Goal: Information Seeking & Learning: Check status

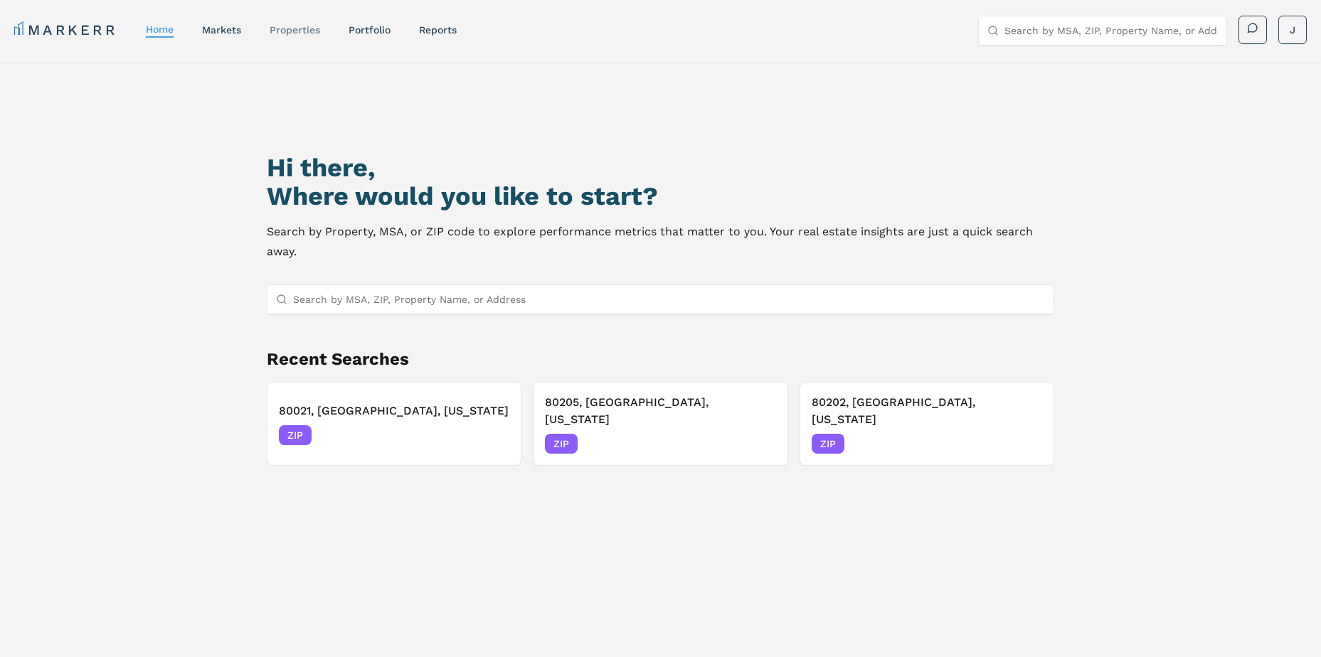
click at [284, 30] on link "properties" at bounding box center [295, 29] width 51 height 11
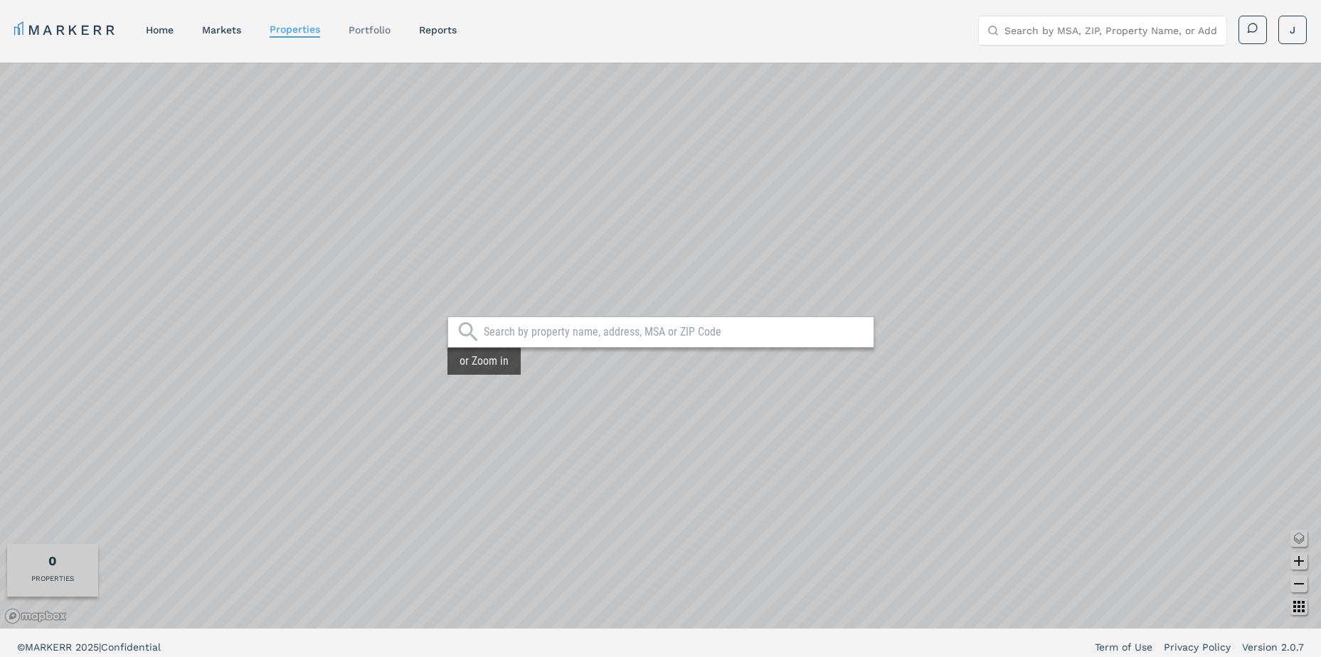
click at [364, 34] on link "Portfolio" at bounding box center [370, 29] width 42 height 11
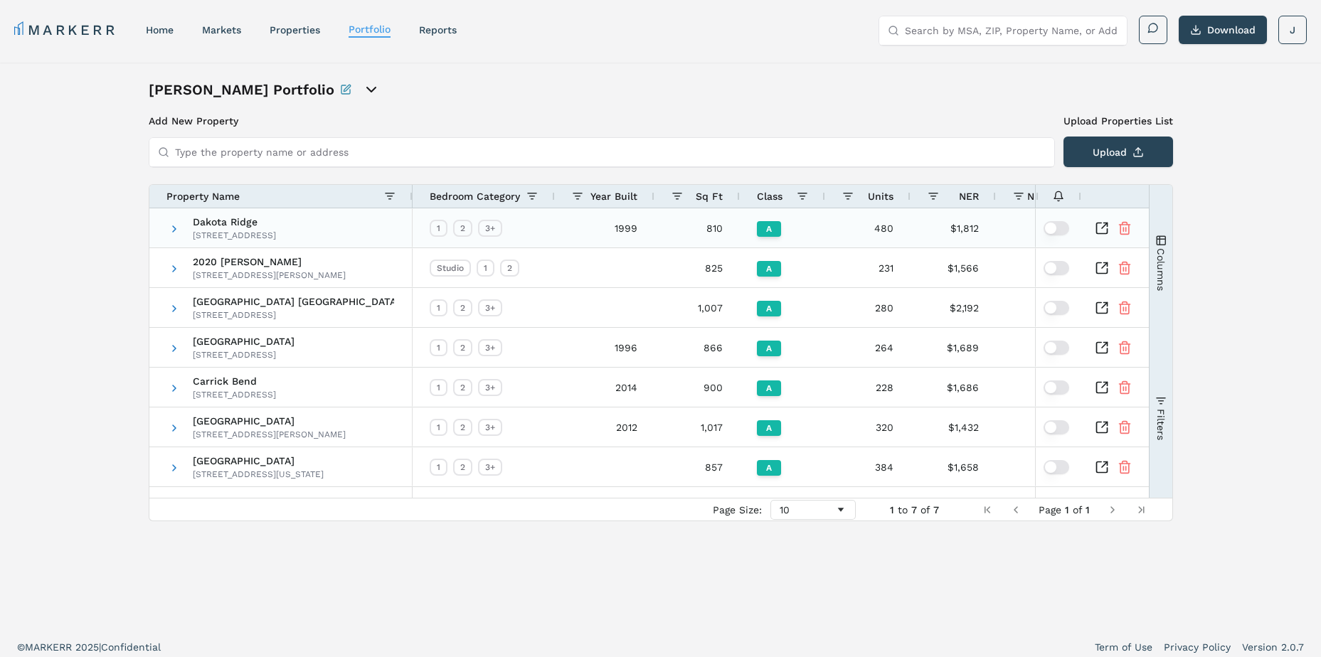
click at [217, 224] on span "Dakota Ridge" at bounding box center [234, 222] width 83 height 10
click at [1101, 223] on icon "Inspect Comparable" at bounding box center [1102, 228] width 11 height 11
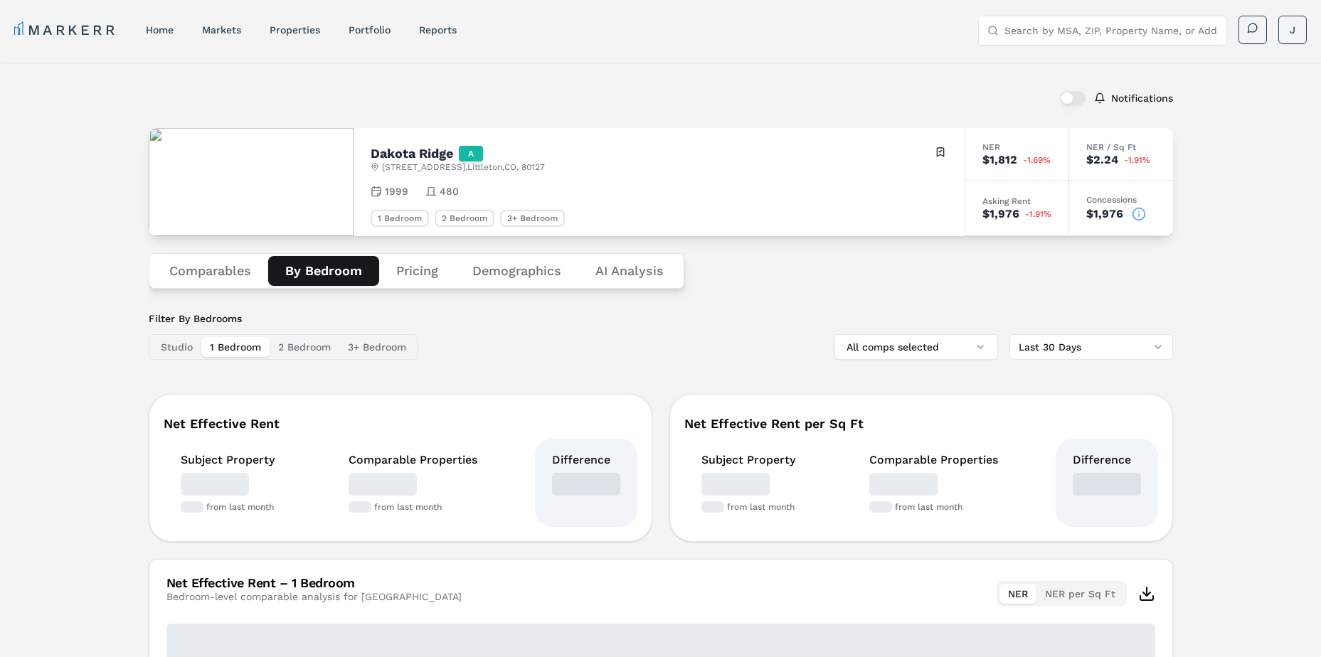
click at [319, 269] on button "By Bedroom" at bounding box center [323, 271] width 111 height 30
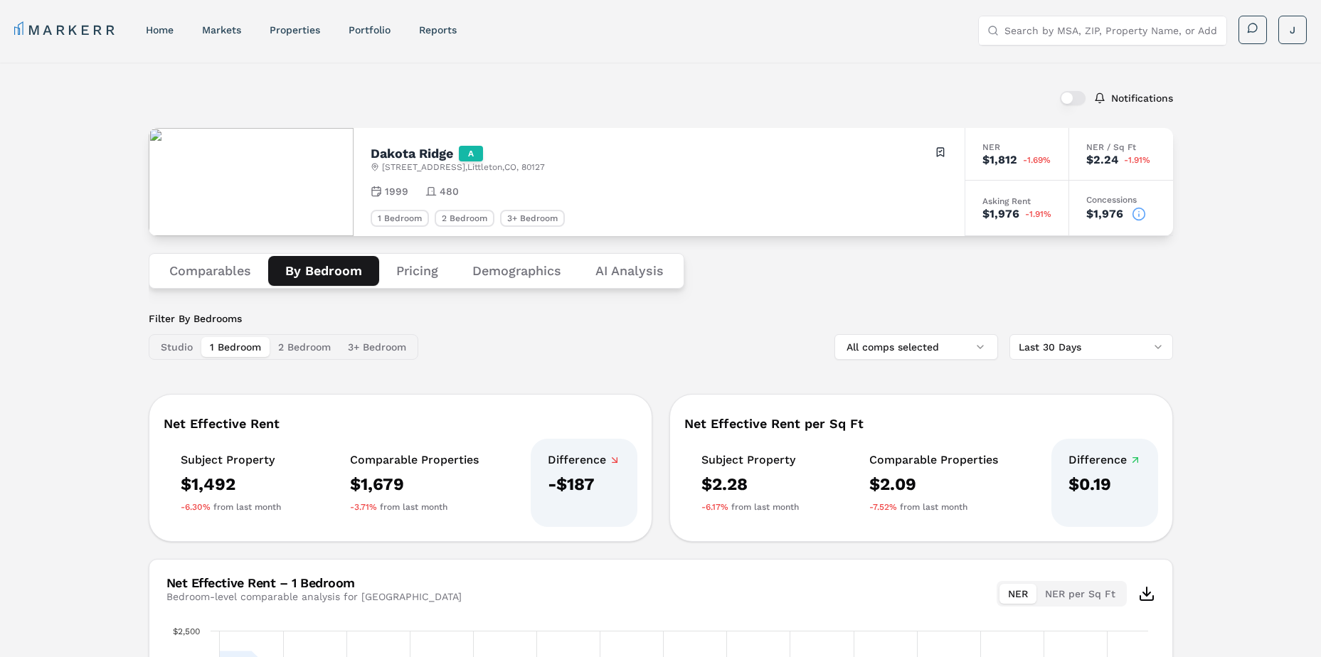
click at [295, 349] on button "2 Bedroom" at bounding box center [305, 347] width 70 height 20
click at [367, 348] on button "3+ Bedroom" at bounding box center [376, 347] width 75 height 20
click at [240, 352] on button "1 Bedroom" at bounding box center [235, 347] width 68 height 20
click at [0, 332] on html "MARKERR home markets properties Portfolio reports Search by MSA, ZIP, Property …" at bounding box center [660, 490] width 1321 height 981
click at [255, 490] on div "$1,492" at bounding box center [231, 484] width 100 height 23
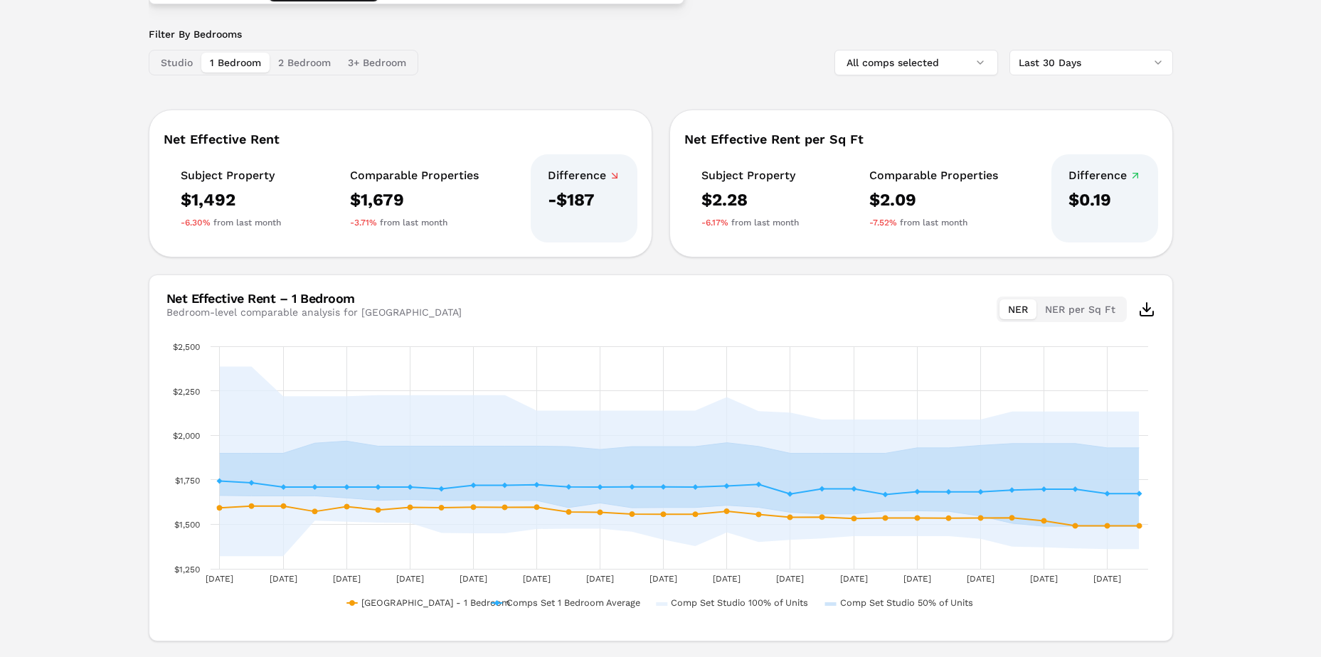
scroll to position [142, 0]
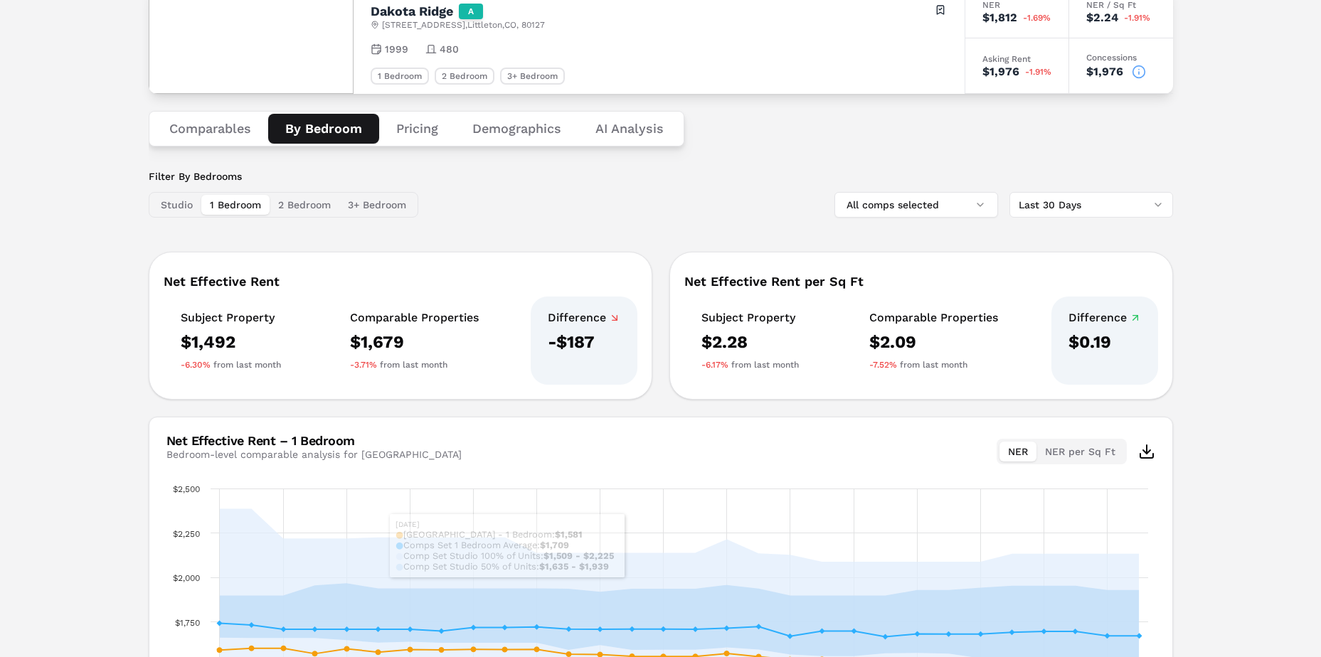
click at [391, 369] on div "-3.71% from last month" at bounding box center [414, 364] width 129 height 11
click at [398, 337] on div "$1,679" at bounding box center [414, 342] width 129 height 23
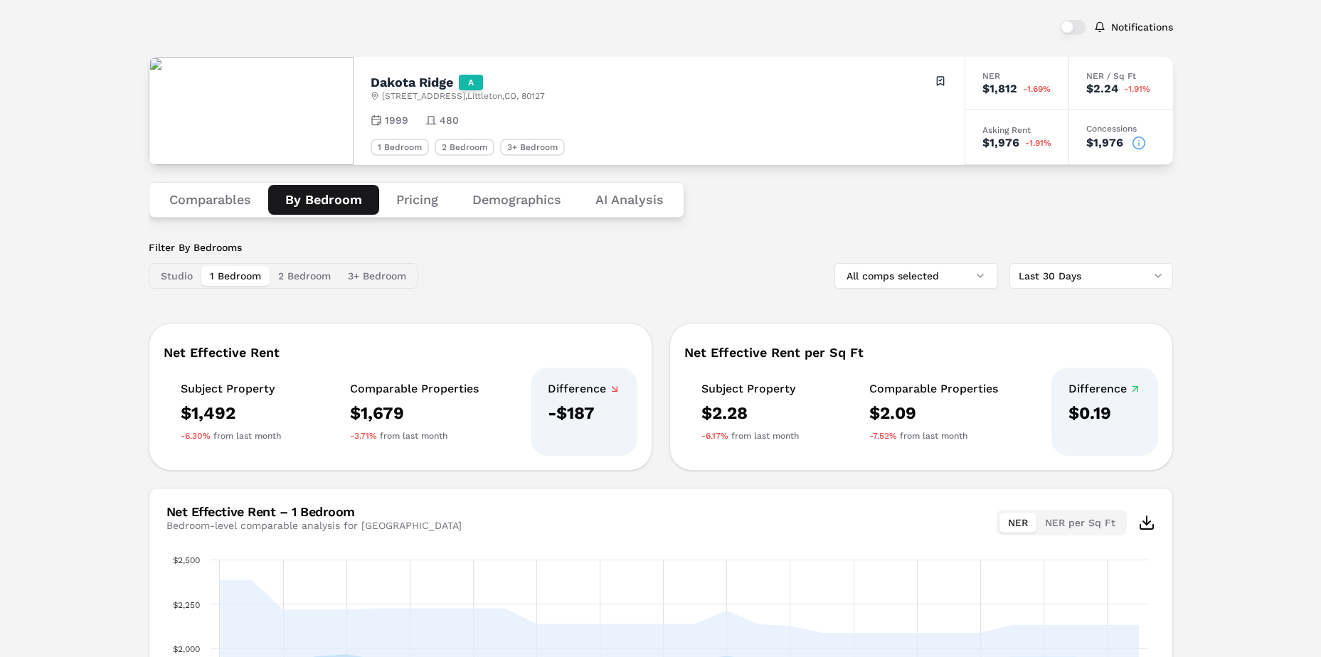
click at [108, 238] on div "Notifications [GEOGRAPHIC_DATA] A [STREET_ADDRESS] Toggle portfolio menu 1999 4…" at bounding box center [660, 431] width 1321 height 881
click at [237, 408] on div "$1,492" at bounding box center [231, 413] width 100 height 23
click at [548, 413] on div "-$187" at bounding box center [584, 413] width 73 height 23
drag, startPoint x: 547, startPoint y: 418, endPoint x: 598, endPoint y: 416, distance: 50.5
click at [598, 416] on div "Difference -$187" at bounding box center [584, 412] width 107 height 88
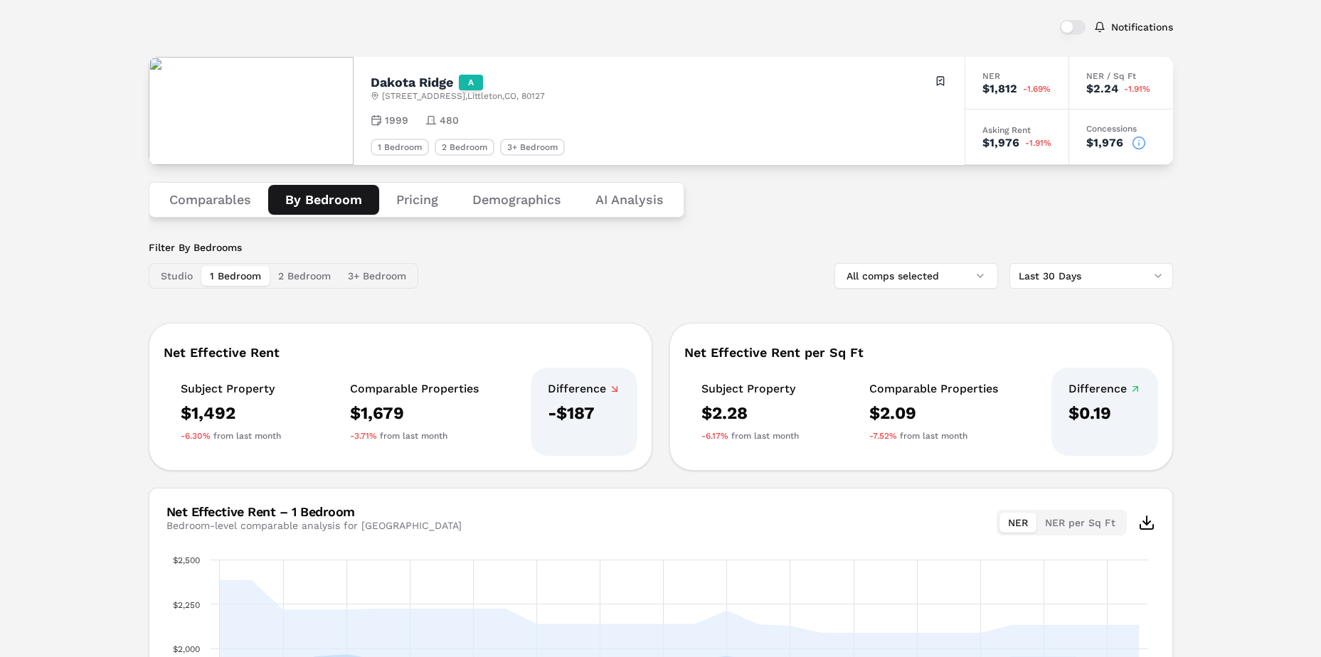
click at [466, 303] on div "Filter By Bedrooms Studio 1 Bedroom 2 Bedroom 3+ Bedroom All comps selected Las…" at bounding box center [661, 548] width 1025 height 615
click at [298, 277] on button "2 Bedroom" at bounding box center [305, 276] width 70 height 20
click at [365, 280] on button "3+ Bedroom" at bounding box center [376, 276] width 75 height 20
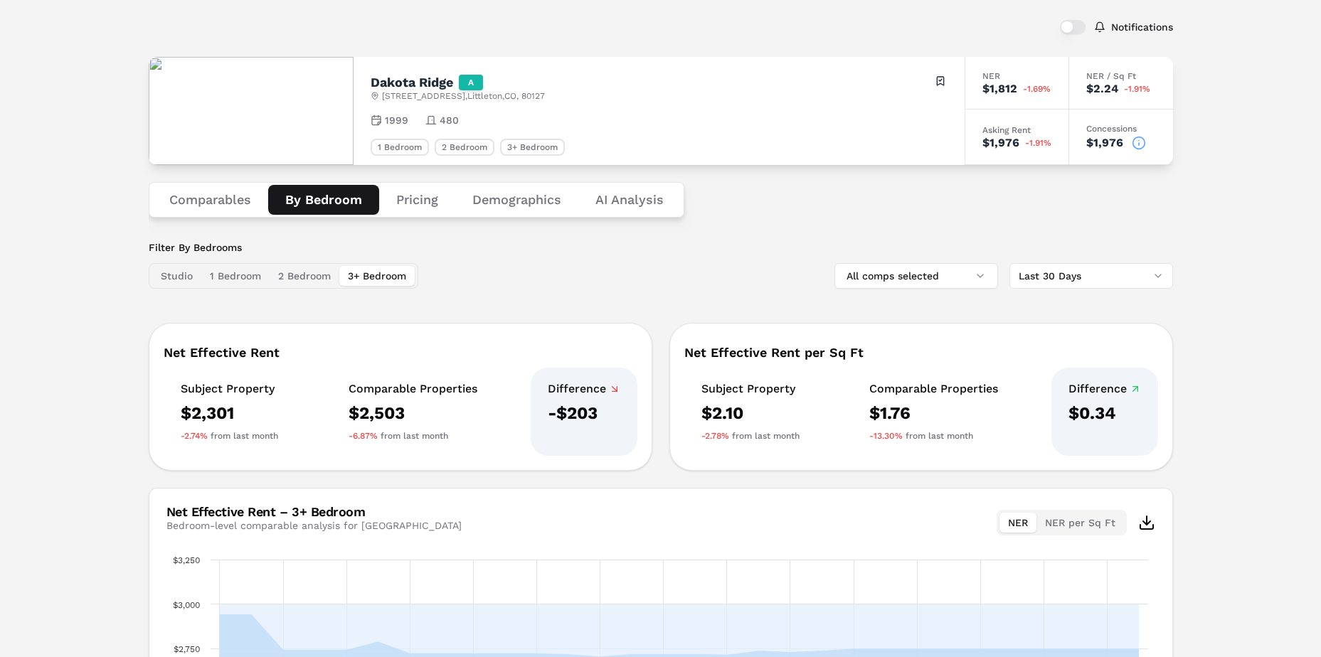
click at [598, 417] on div "-$203" at bounding box center [584, 413] width 73 height 23
click at [598, 305] on div "Filter By Bedrooms Studio 1 Bedroom 2 Bedroom 3+ Bedroom All comps selected Las…" at bounding box center [661, 548] width 1025 height 615
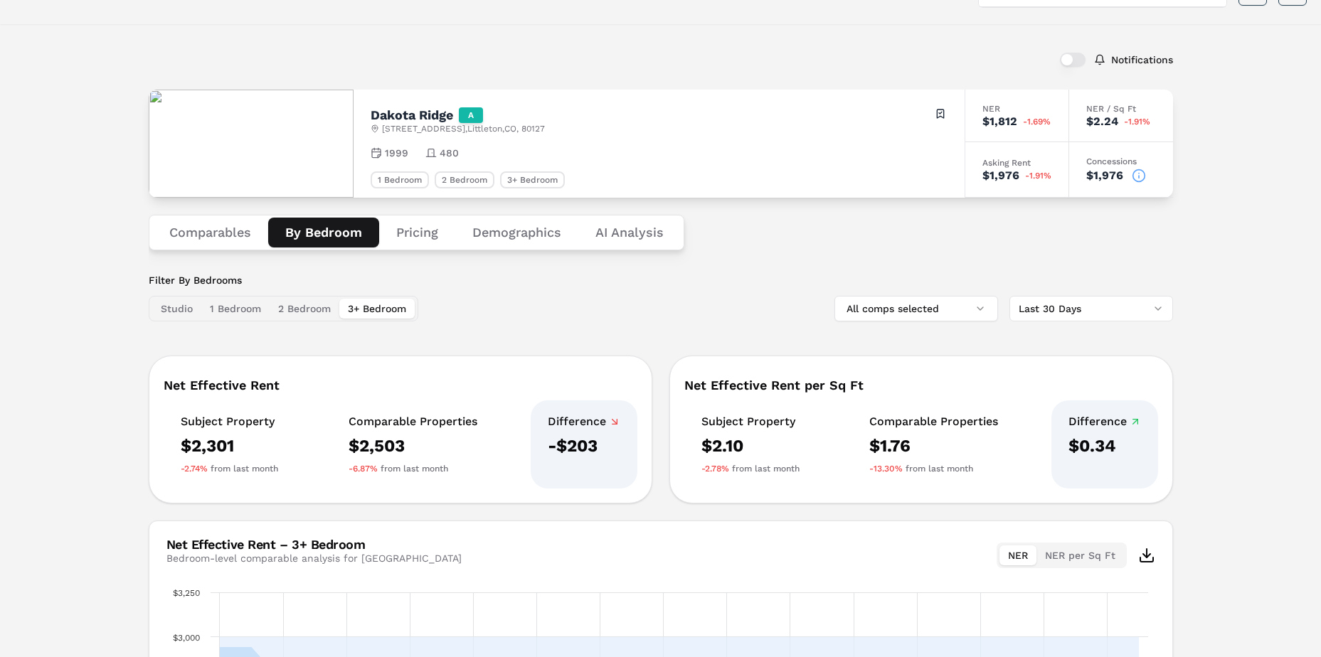
scroll to position [0, 0]
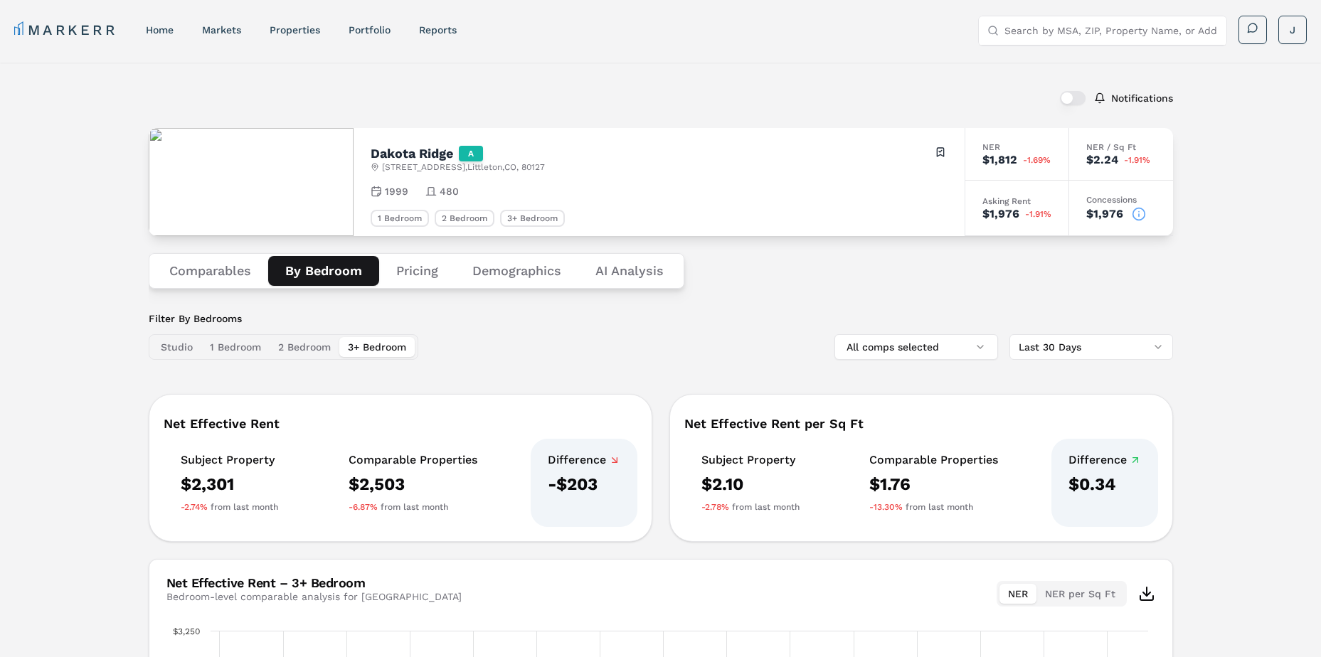
click at [497, 345] on div "Filter By Bedrooms Studio 1 Bedroom 2 Bedroom 3+ Bedroom All comps selected Las…" at bounding box center [661, 336] width 1025 height 48
